Goal: Information Seeking & Learning: Learn about a topic

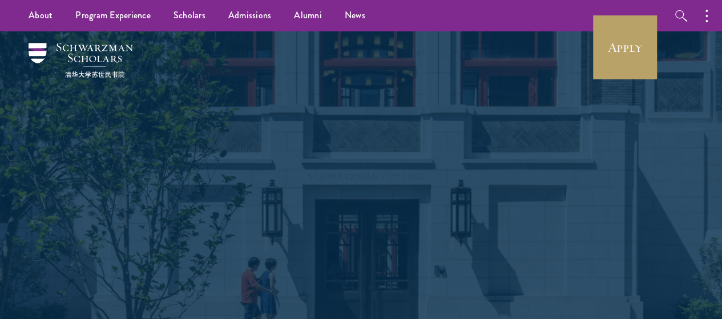
scroll to position [11, 0]
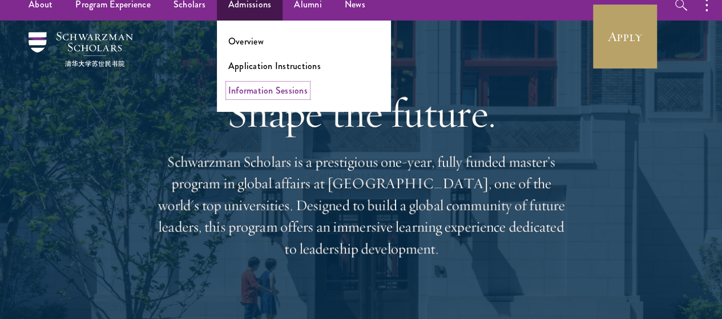
click at [287, 86] on link "Information Sessions" at bounding box center [267, 90] width 79 height 13
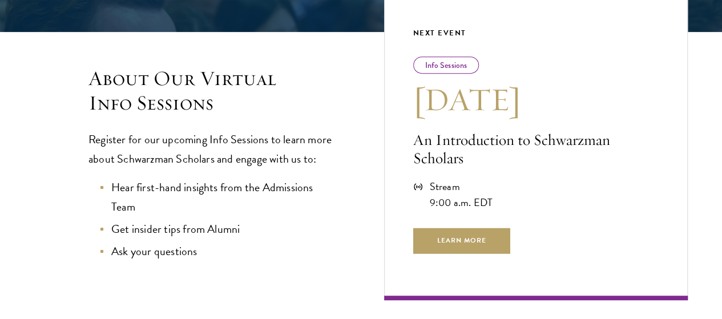
scroll to position [274, 0]
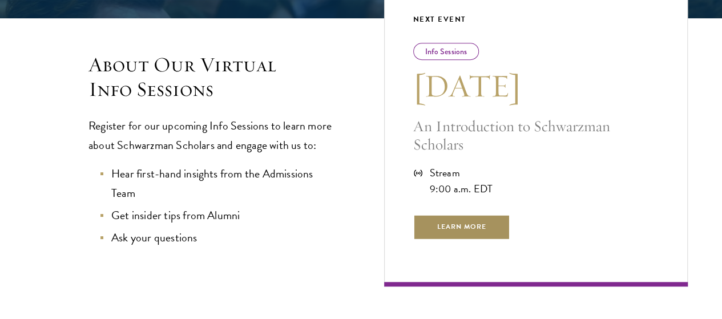
click at [439, 240] on span "Learn More" at bounding box center [462, 227] width 98 height 26
click at [458, 236] on span "Learn More" at bounding box center [462, 227] width 98 height 26
